Goal: Transaction & Acquisition: Purchase product/service

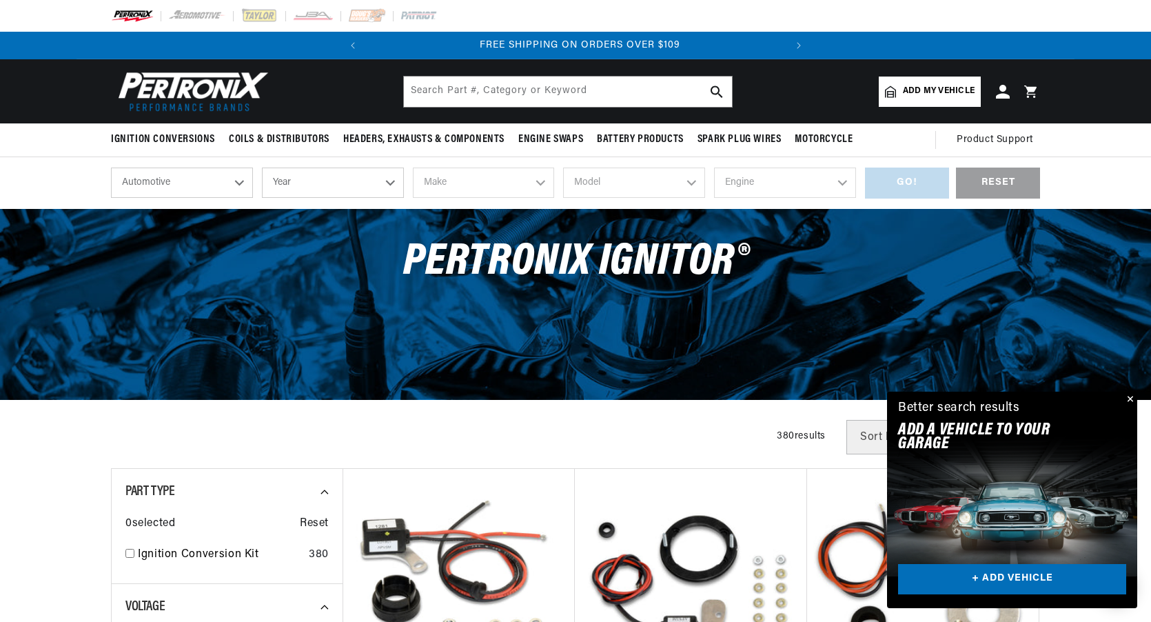
scroll to position [0, 418]
click at [237, 180] on select "Automotive Agricultural Industrial Marine Motorcycle" at bounding box center [182, 183] width 142 height 30
click at [111, 168] on select "Automotive Agricultural Industrial Marine Motorcycle" at bounding box center [182, 183] width 142 height 30
click at [347, 186] on select "Year 2026 2025 2024 2023 2022 2021 2020 2019 2018 2017 2016 2015 2014 2013 2012…" at bounding box center [333, 183] width 142 height 30
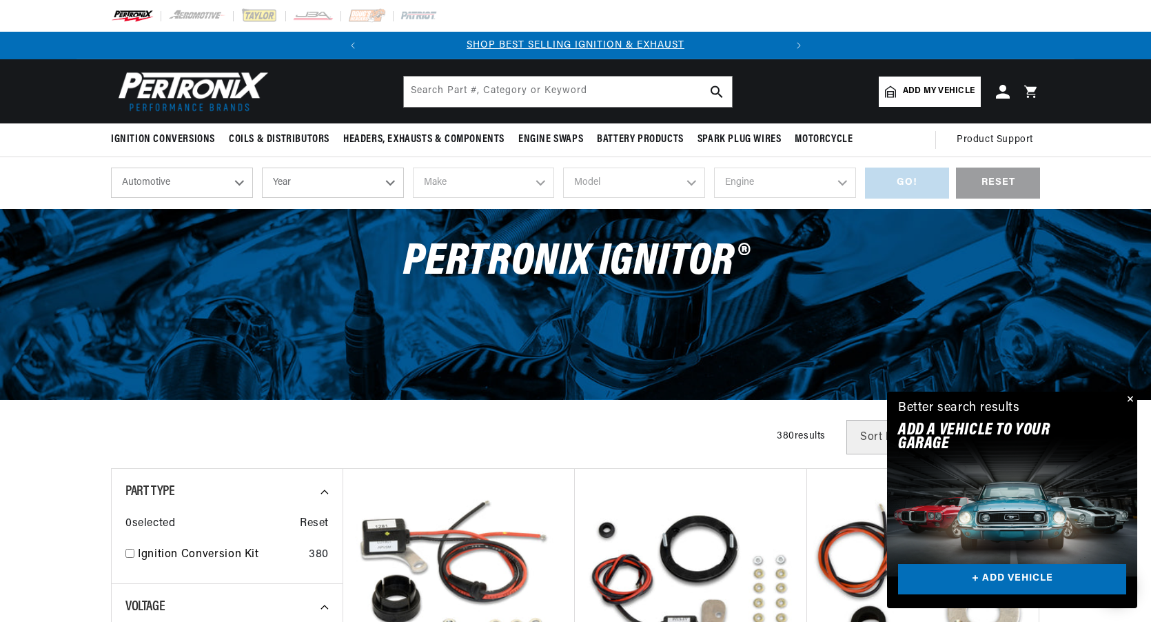
select select "Agricultural"
click at [385, 186] on select "Year 1970 1965 1964 1960 1959 1958 1957 1939 1938 1937" at bounding box center [333, 183] width 142 height 30
click at [287, 192] on select "Year 1970 1965 1964 1960 1959 1958 1957 1939 1938 1937" at bounding box center [333, 183] width 142 height 30
select select "1970"
click at [262, 168] on select "Year 1970 1965 1964 1960 1959 1958 1957 1939 1938 1937" at bounding box center [333, 183] width 142 height 30
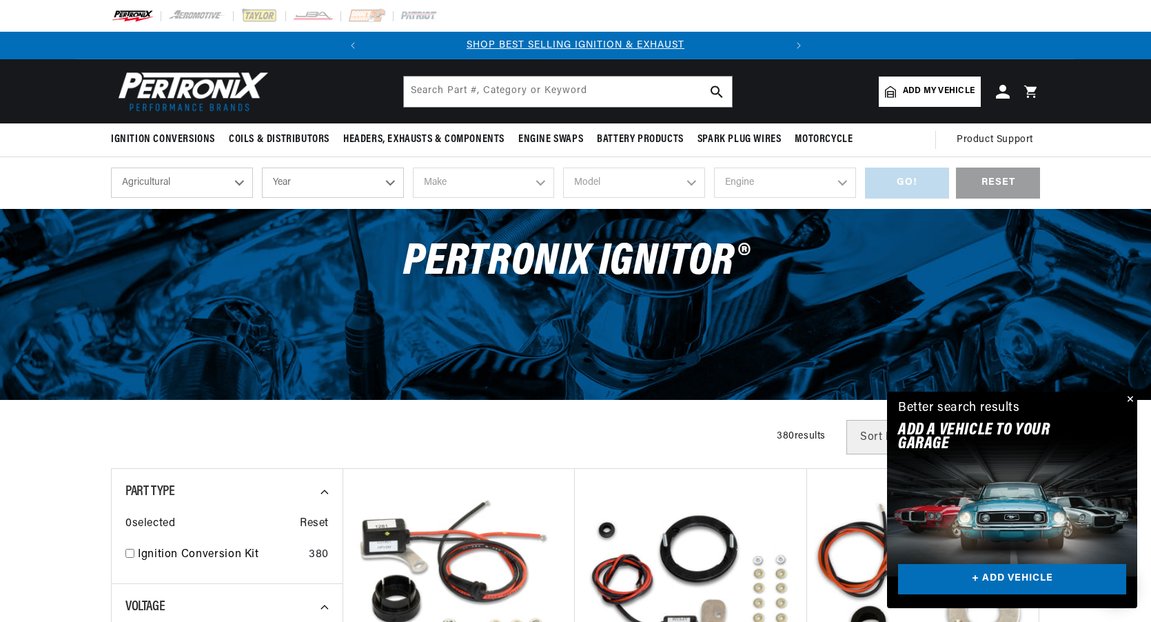
select select "1970"
click at [482, 188] on select "Make International Harvester" at bounding box center [484, 183] width 142 height 30
select select "International-Harvester"
click at [413, 168] on select "Make International Harvester" at bounding box center [484, 183] width 142 height 30
select select "International-Harvester"
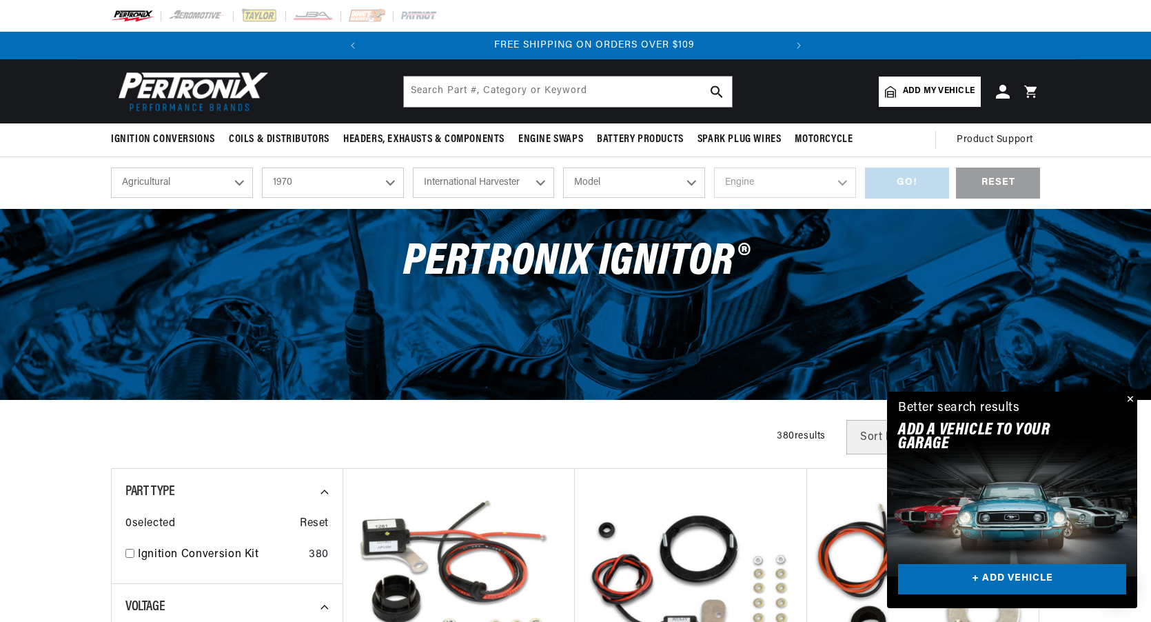
scroll to position [0, 418]
click at [676, 174] on select "Model 265 F H30B R Payloader UB-220 UR-450 UV-450 Power Unit" at bounding box center [634, 183] width 142 height 30
click at [178, 191] on select "Automotive Agricultural Industrial Marine Motorcycle" at bounding box center [182, 183] width 142 height 30
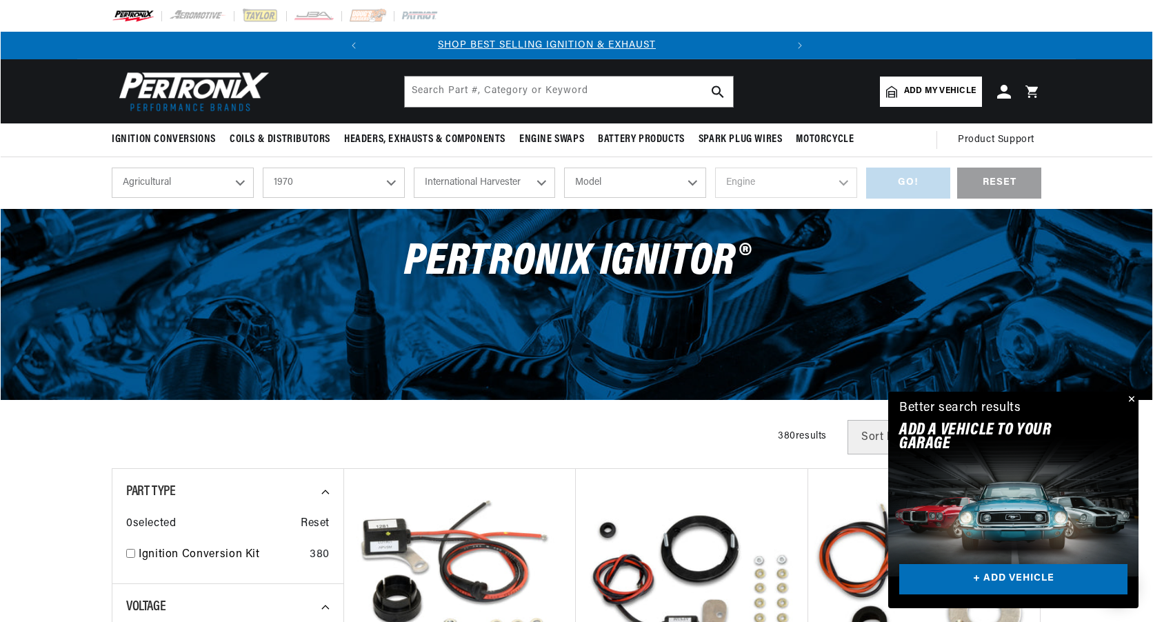
scroll to position [0, 0]
click at [178, 191] on select "Automotive Agricultural Industrial Marine Motorcycle" at bounding box center [182, 183] width 142 height 30
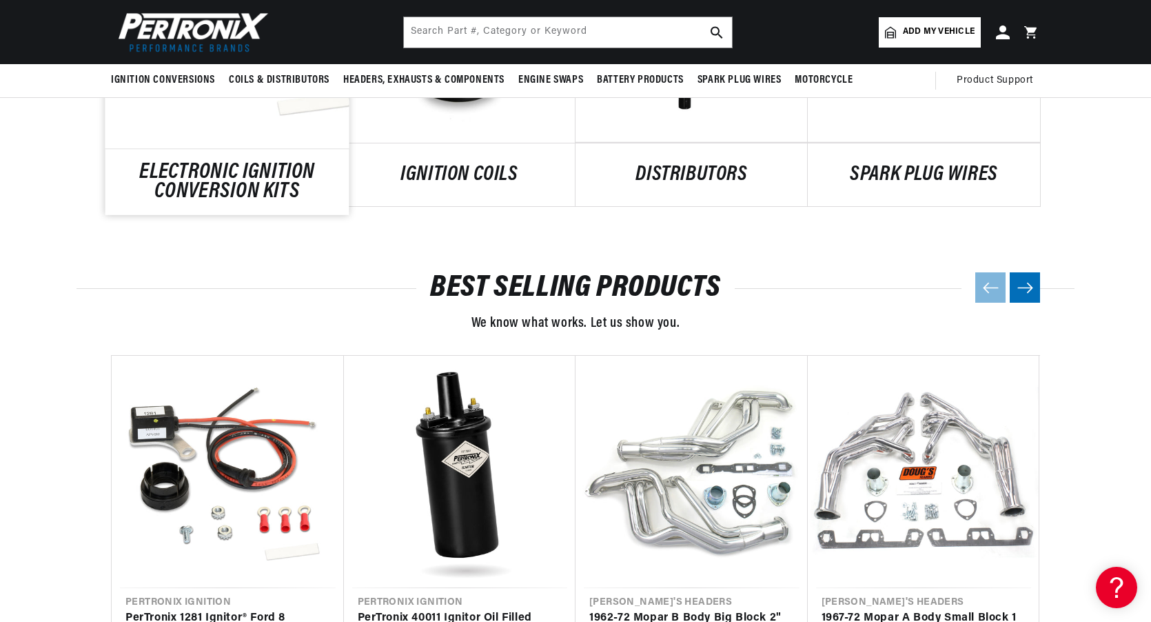
click at [251, 174] on link "ELECTRONIC IGNITION CONVERSION KITS" at bounding box center [227, 181] width 244 height 37
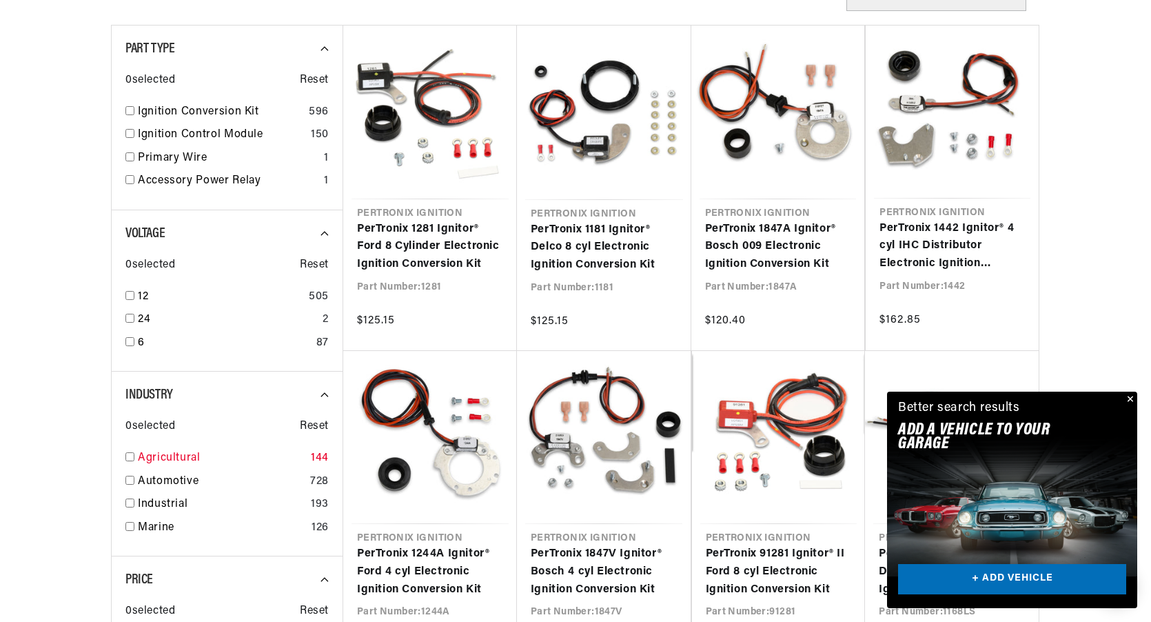
scroll to position [0, 418]
click at [126, 460] on input "checkbox" at bounding box center [129, 456] width 9 height 9
checkbox input "true"
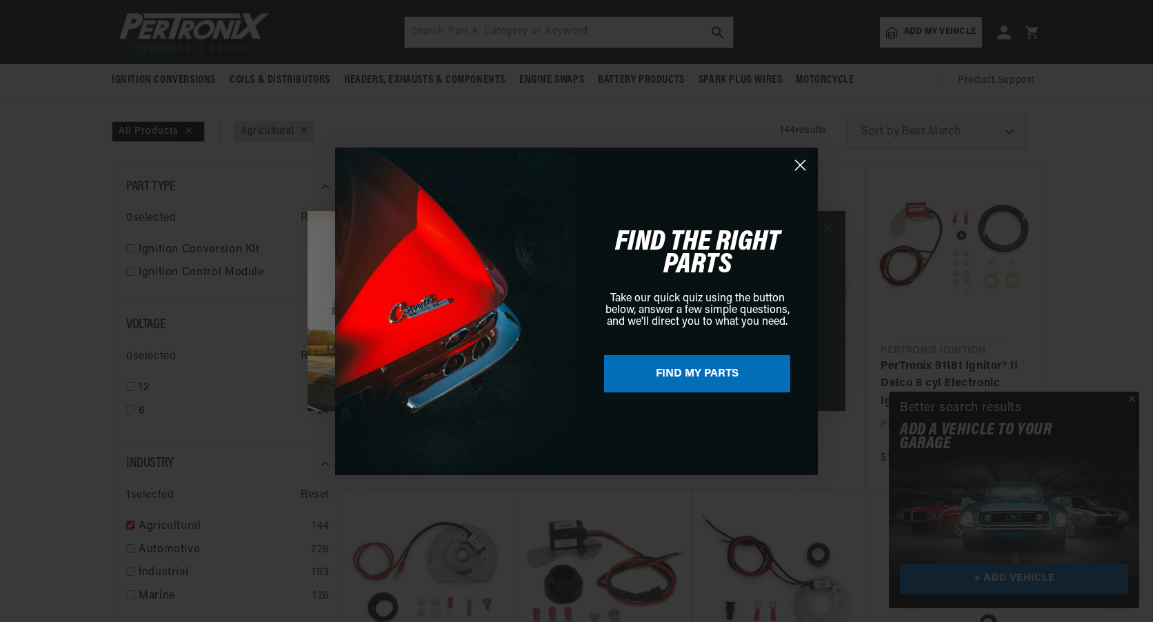
click at [788, 160] on icon "Close dialog" at bounding box center [800, 165] width 24 height 24
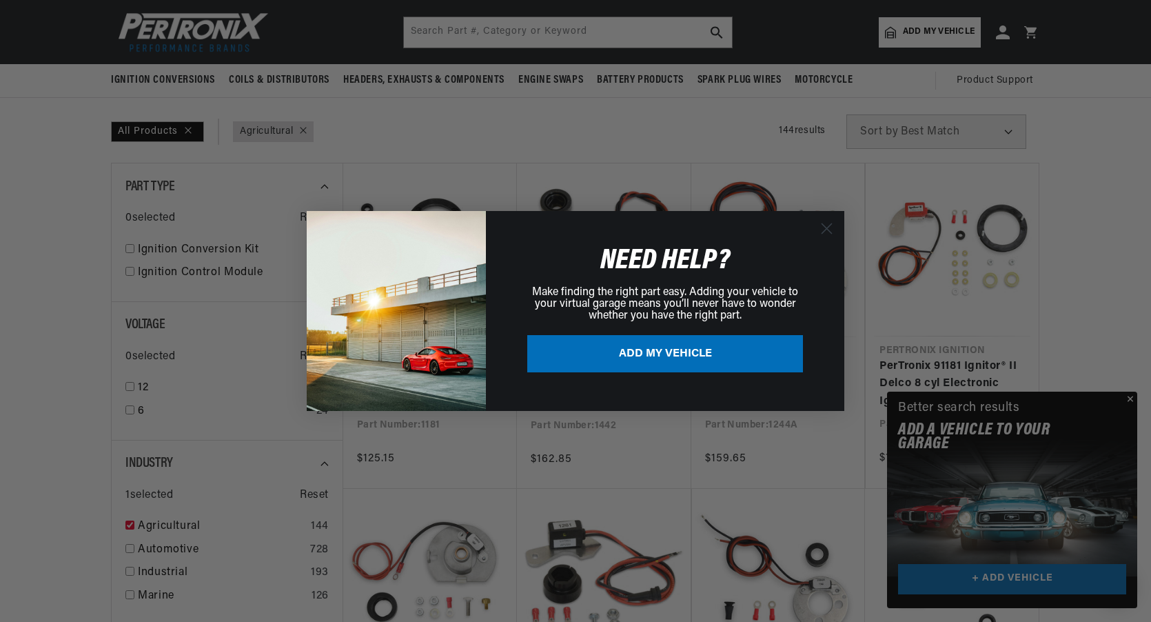
click at [825, 226] on icon "Close dialog" at bounding box center [827, 229] width 10 height 10
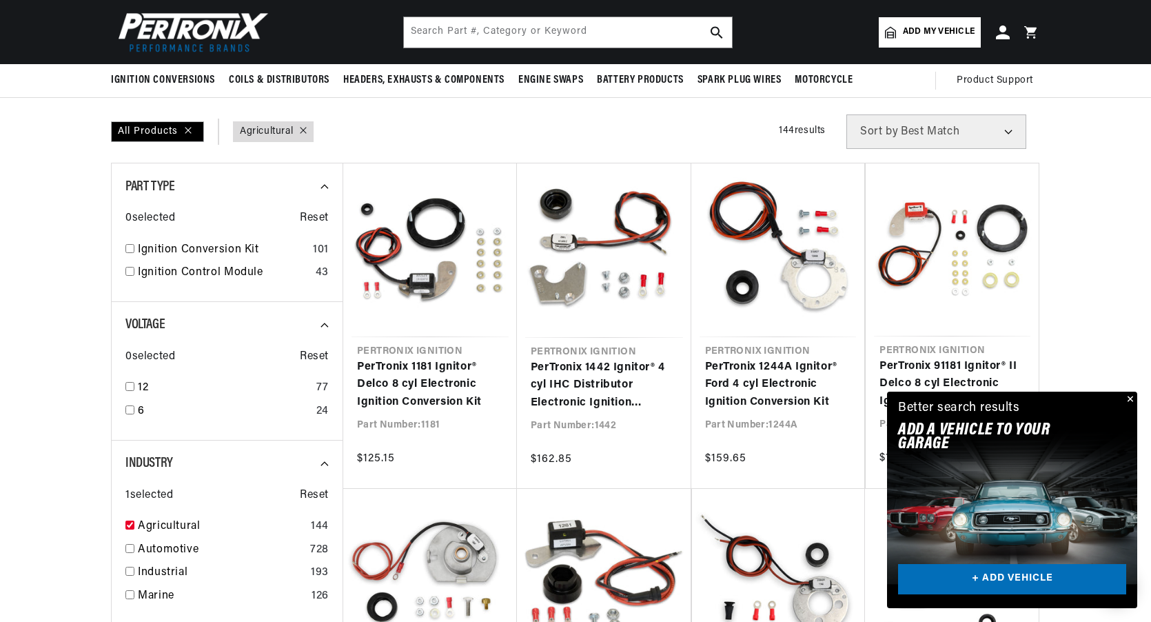
click at [1129, 397] on button "Close" at bounding box center [1129, 400] width 17 height 17
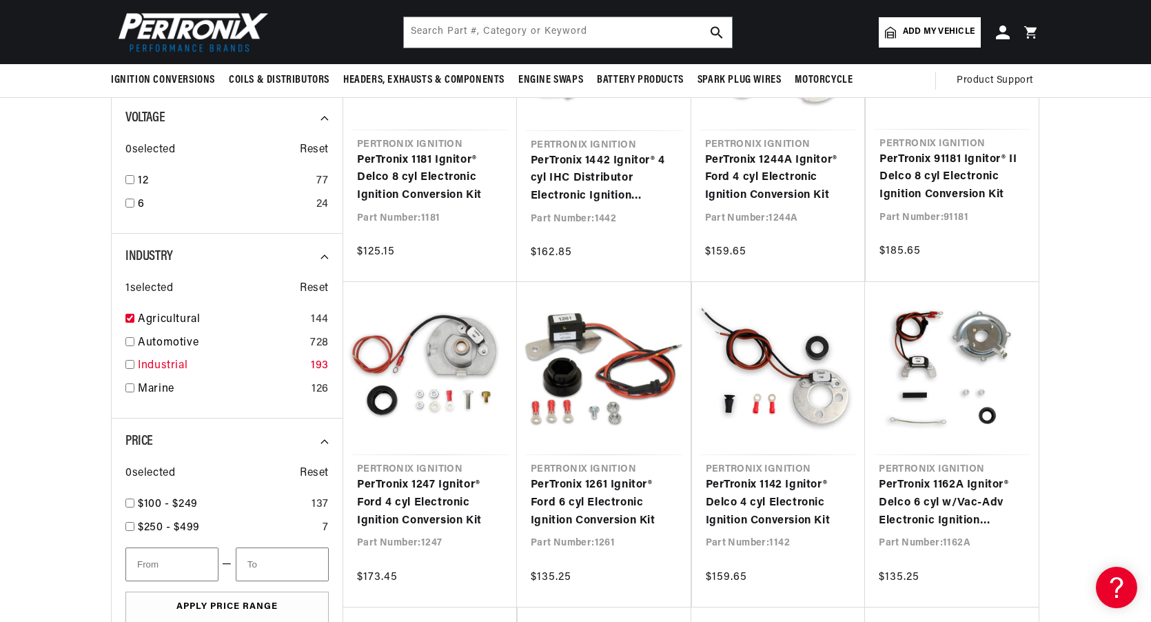
scroll to position [276, 0]
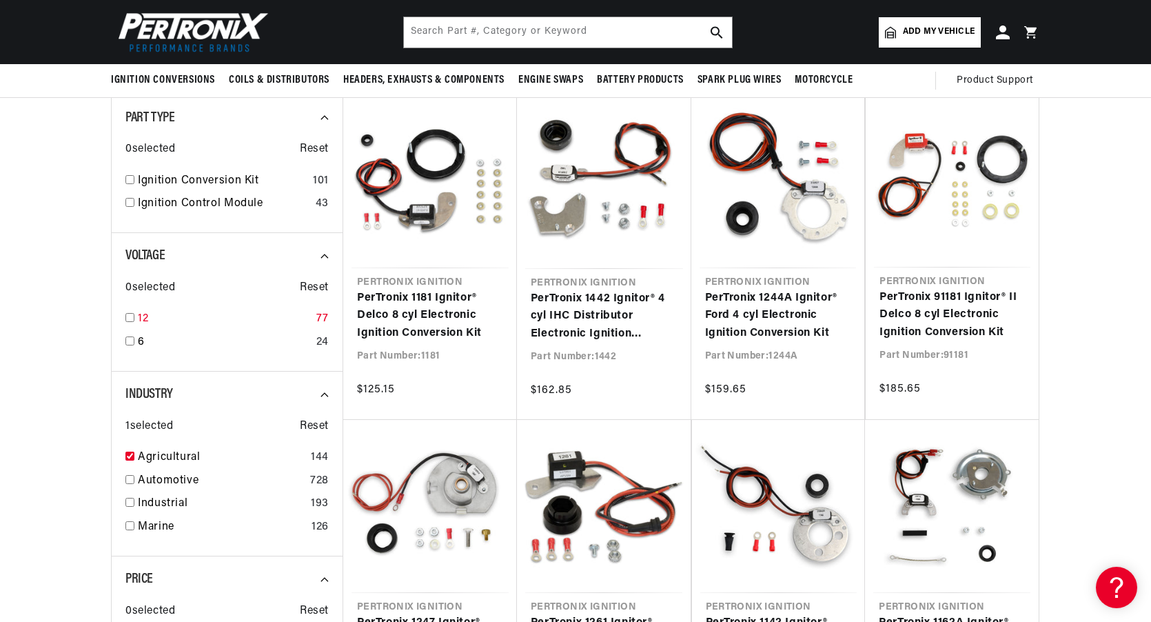
click at [127, 319] on input "checkbox" at bounding box center [129, 317] width 9 height 9
checkbox input "true"
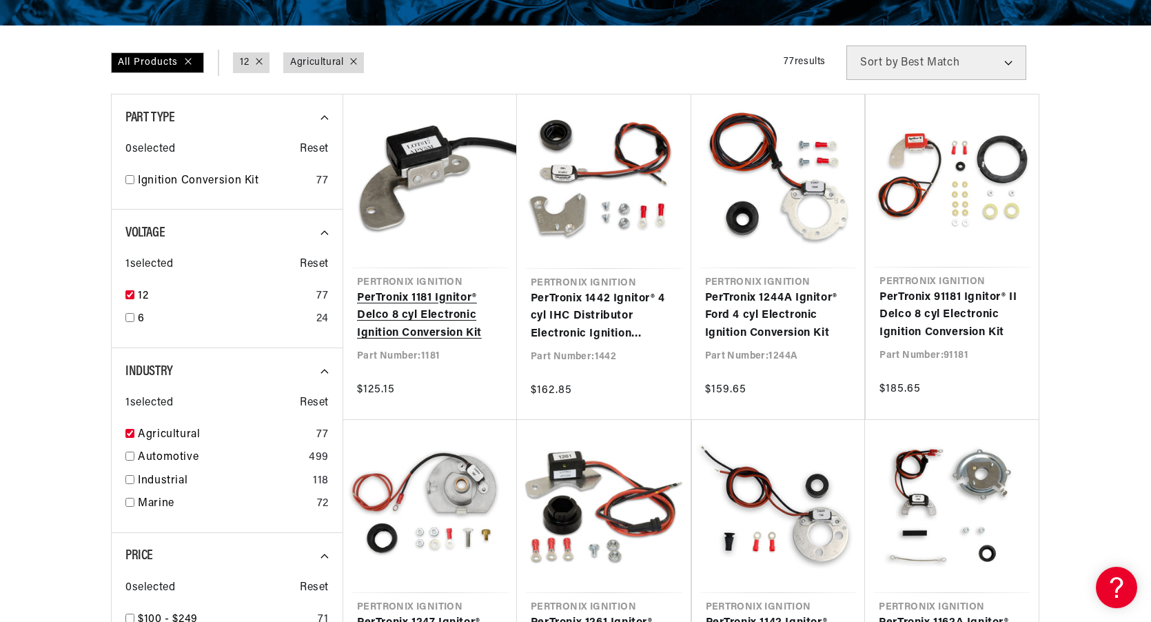
scroll to position [345, 0]
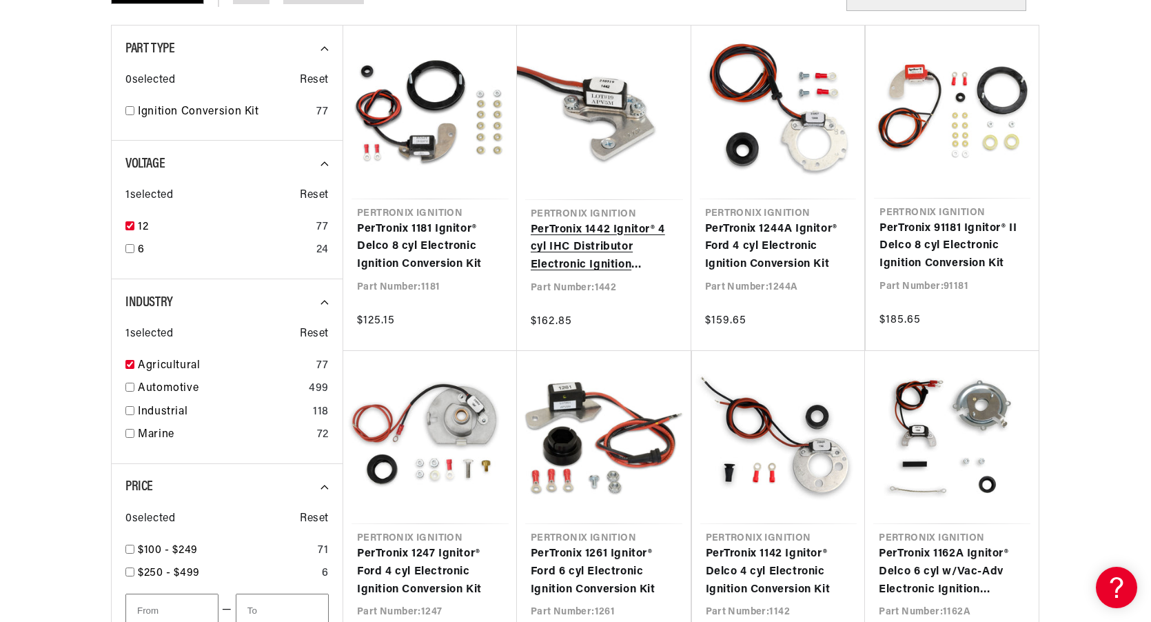
click at [602, 250] on link "PerTronix 1442 Ignitor® 4 cyl IHC Distributor Electronic Ignition Conversion Kit" at bounding box center [604, 247] width 147 height 53
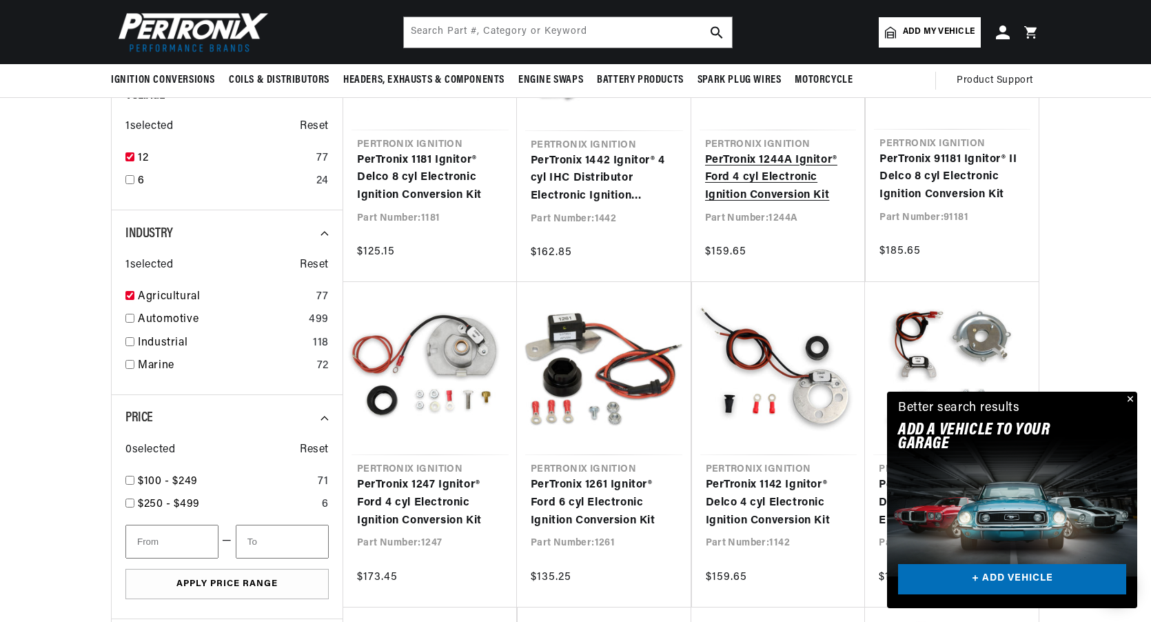
scroll to position [276, 0]
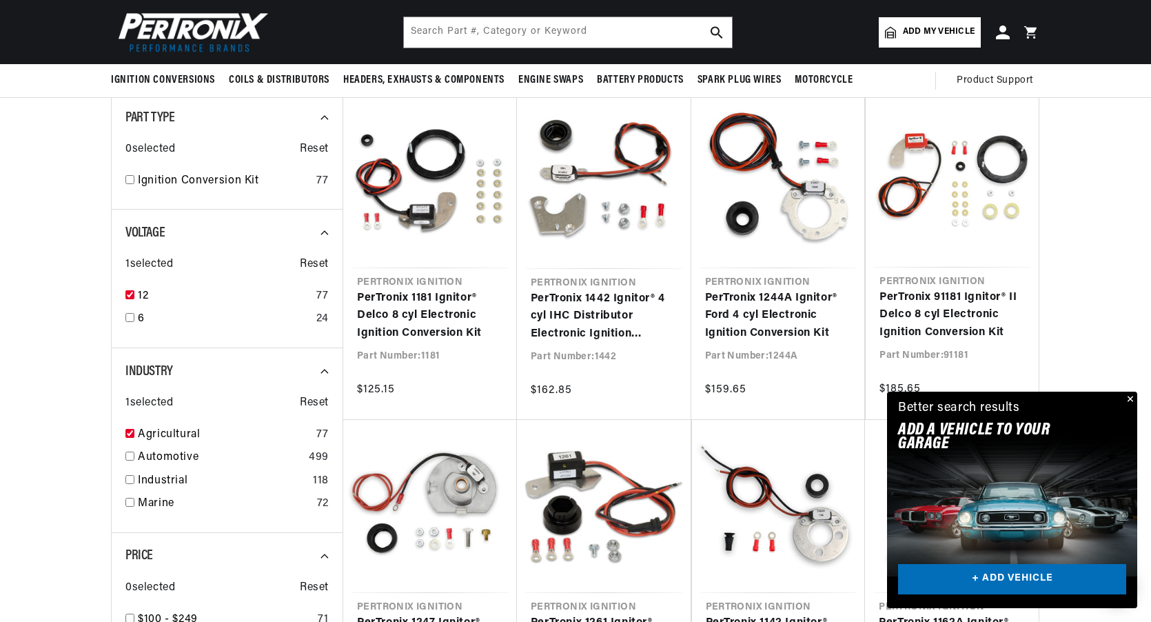
click at [1129, 399] on button "Close" at bounding box center [1129, 400] width 17 height 17
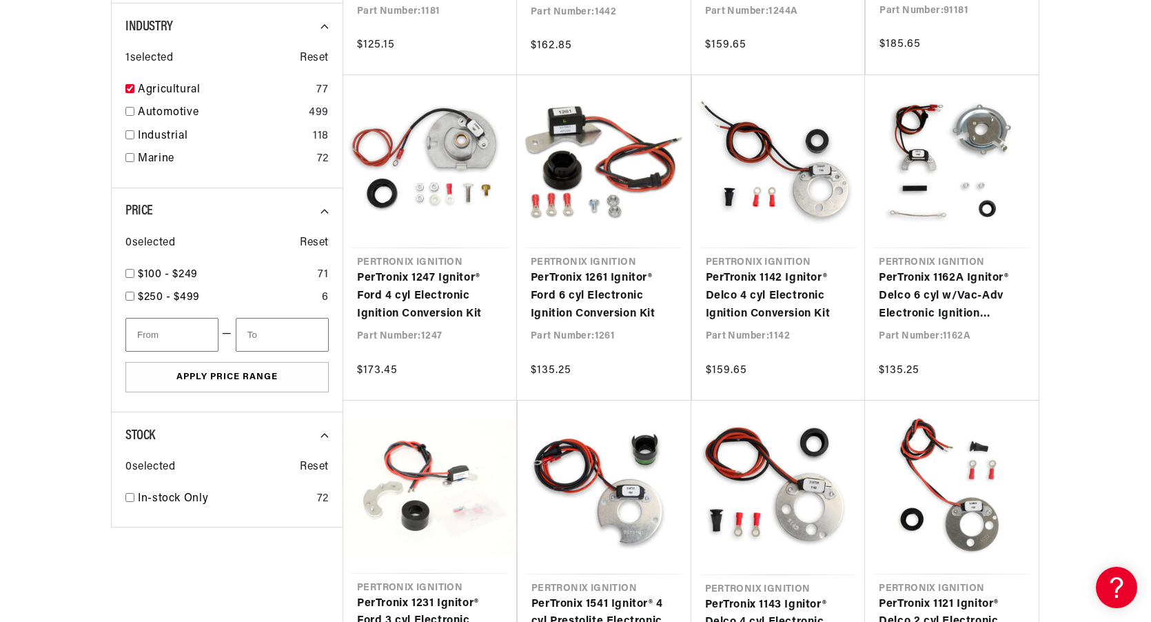
scroll to position [0, 0]
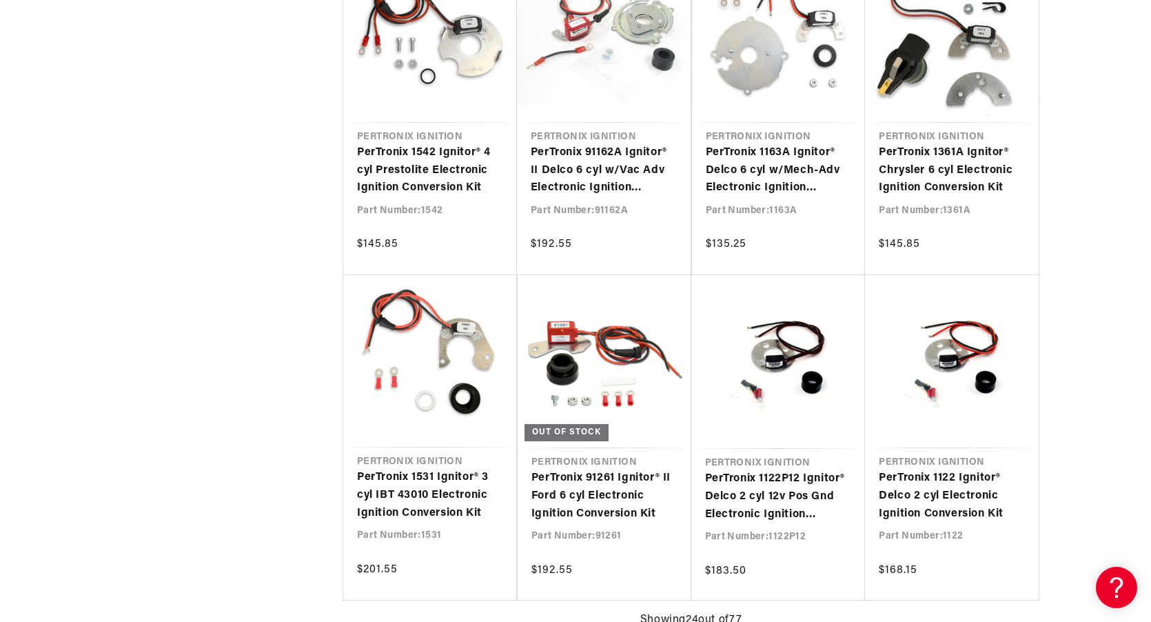
scroll to position [0, 418]
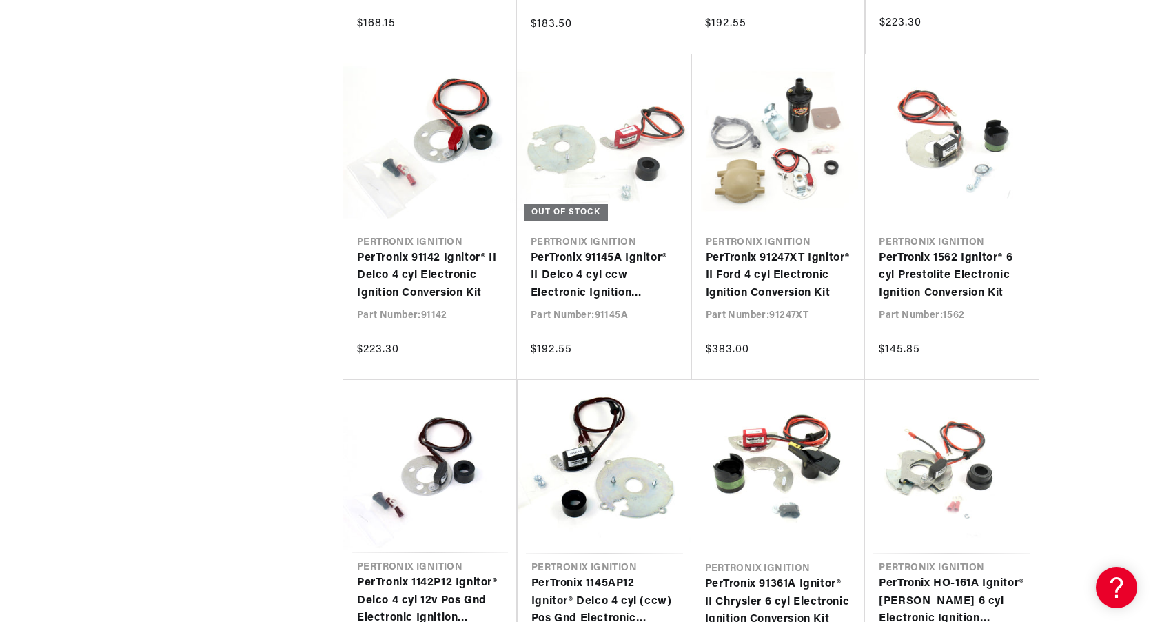
scroll to position [2620, 0]
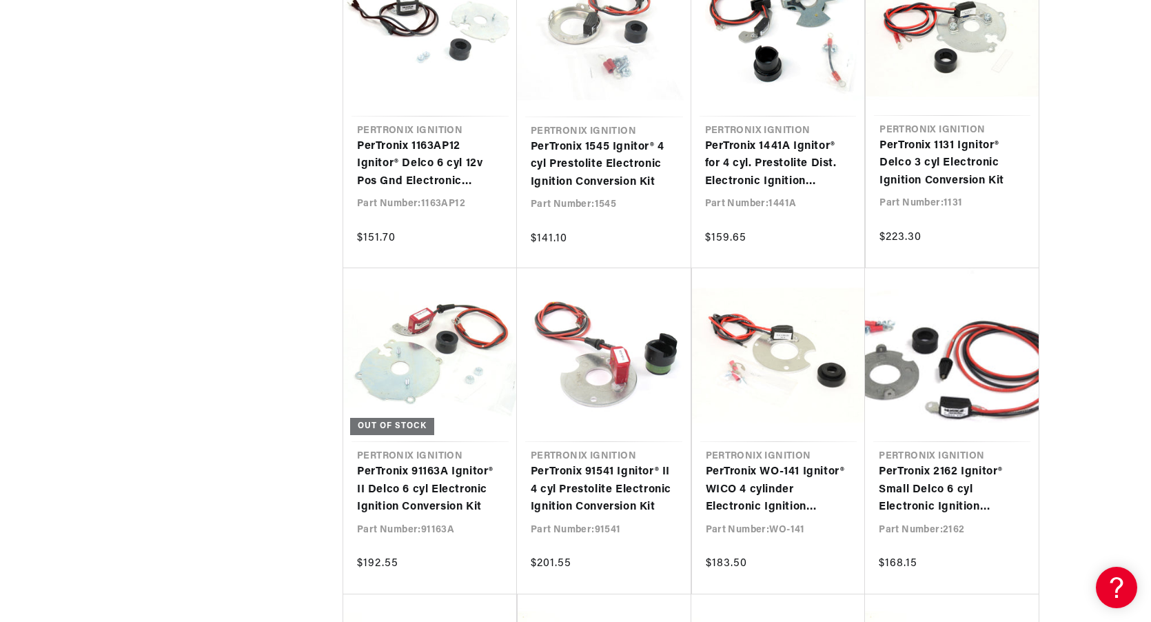
scroll to position [3447, 0]
